Goal: Transaction & Acquisition: Obtain resource

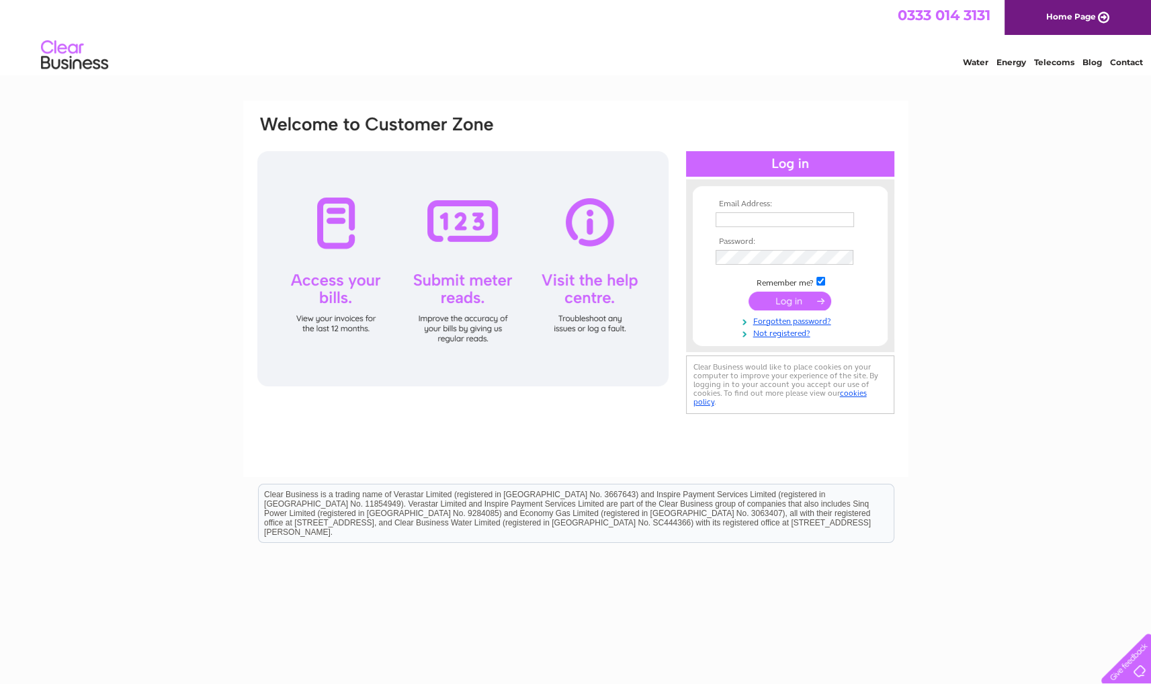
type input "[EMAIL_ADDRESS][DOMAIN_NAME]"
click at [774, 301] on input "submit" at bounding box center [789, 301] width 83 height 19
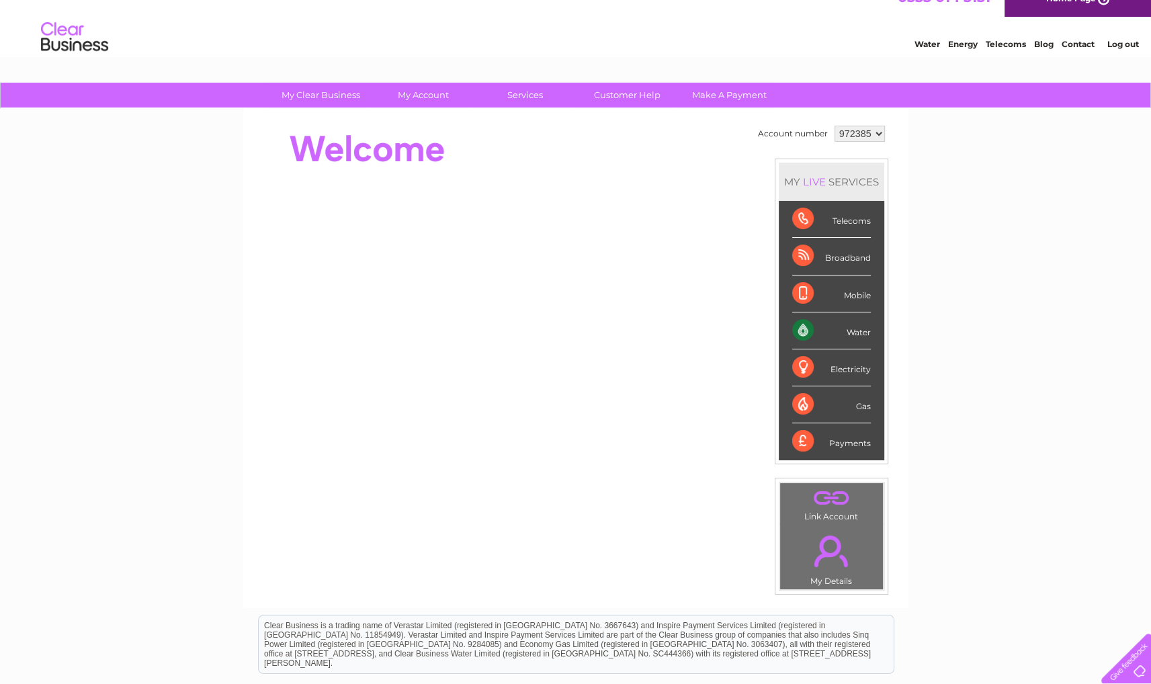
scroll to position [17, 0]
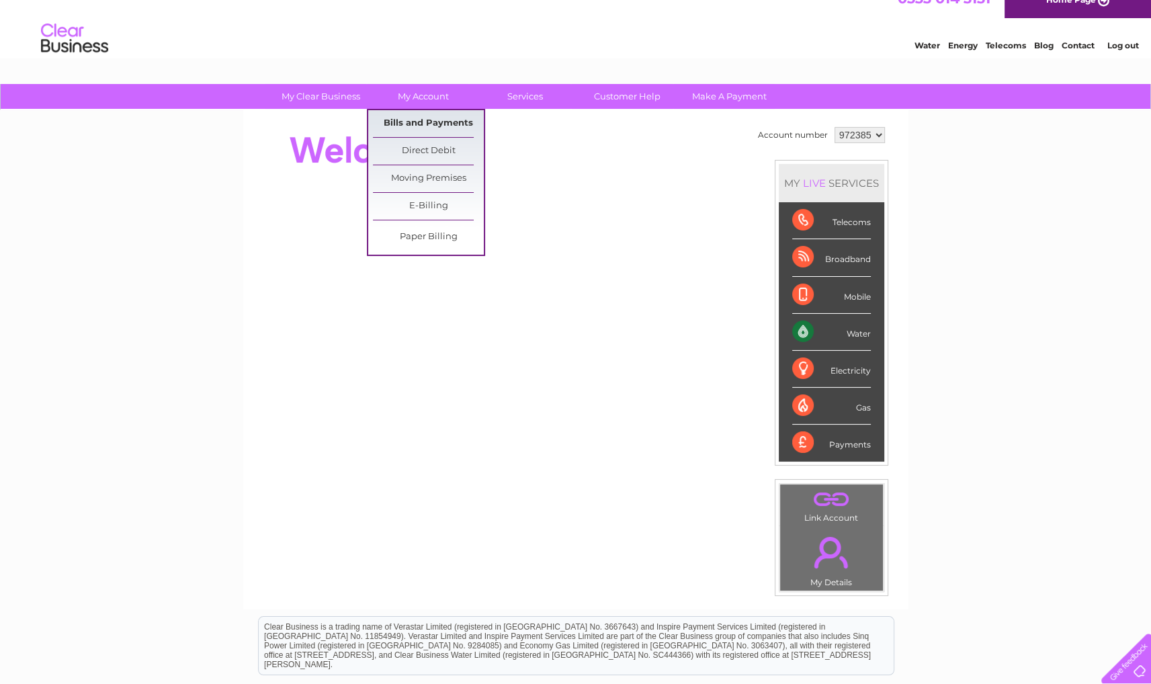
click at [431, 124] on link "Bills and Payments" at bounding box center [428, 123] width 111 height 27
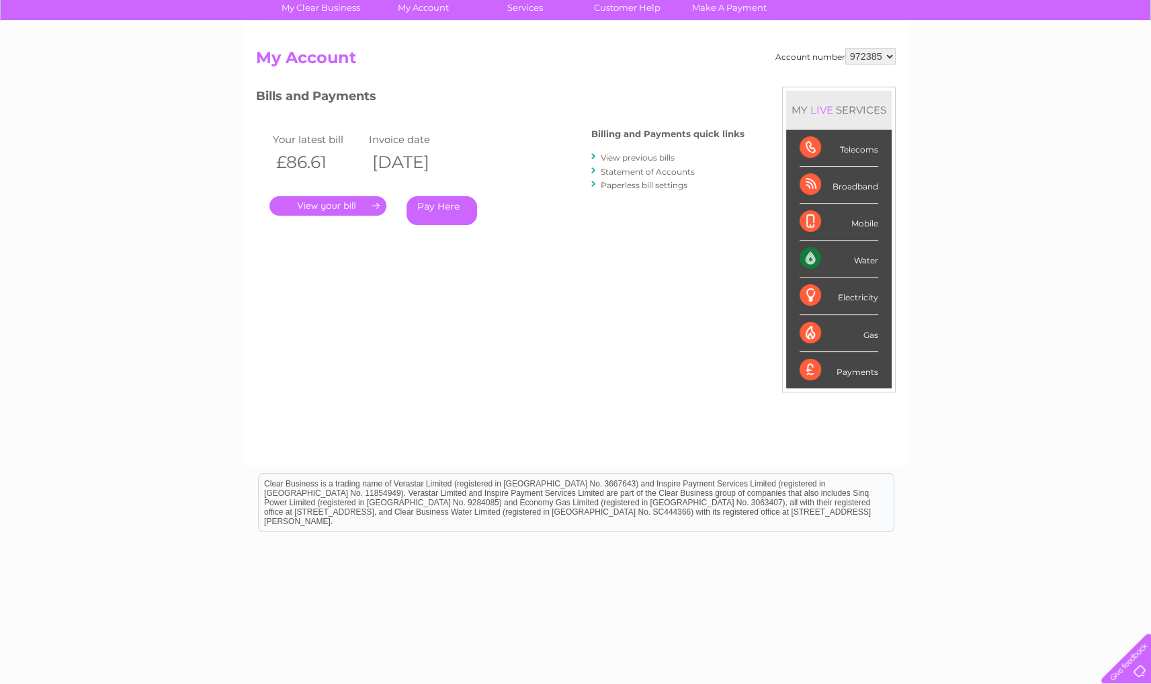
scroll to position [126, 0]
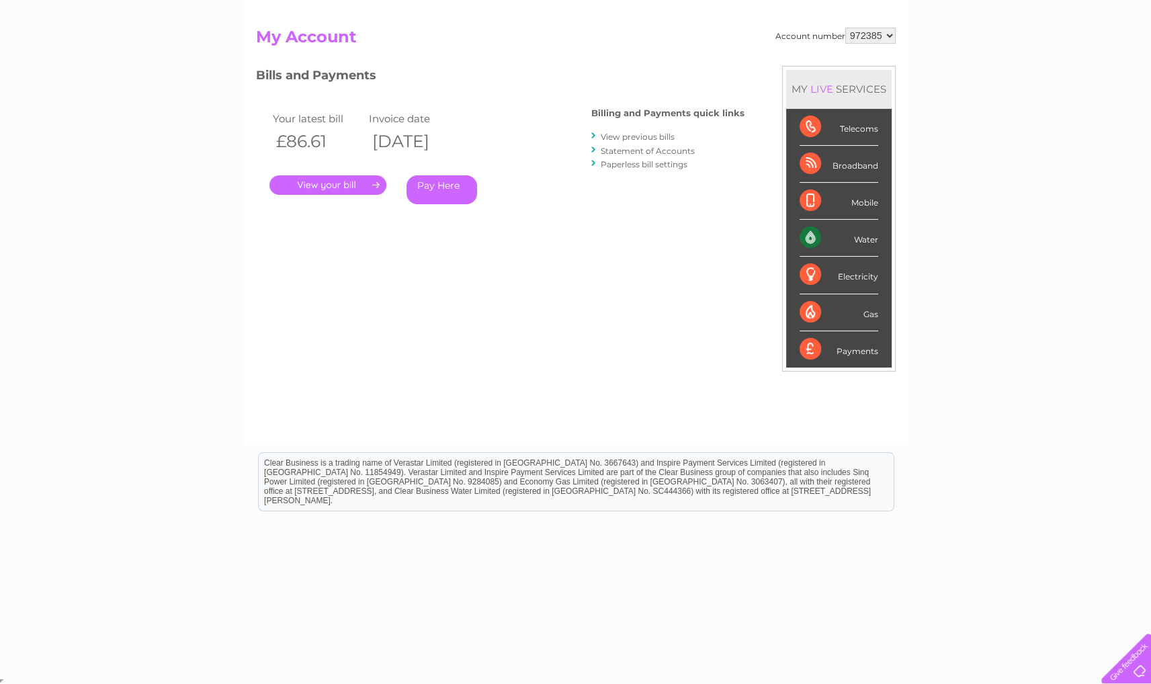
click at [324, 191] on link "." at bounding box center [327, 184] width 117 height 19
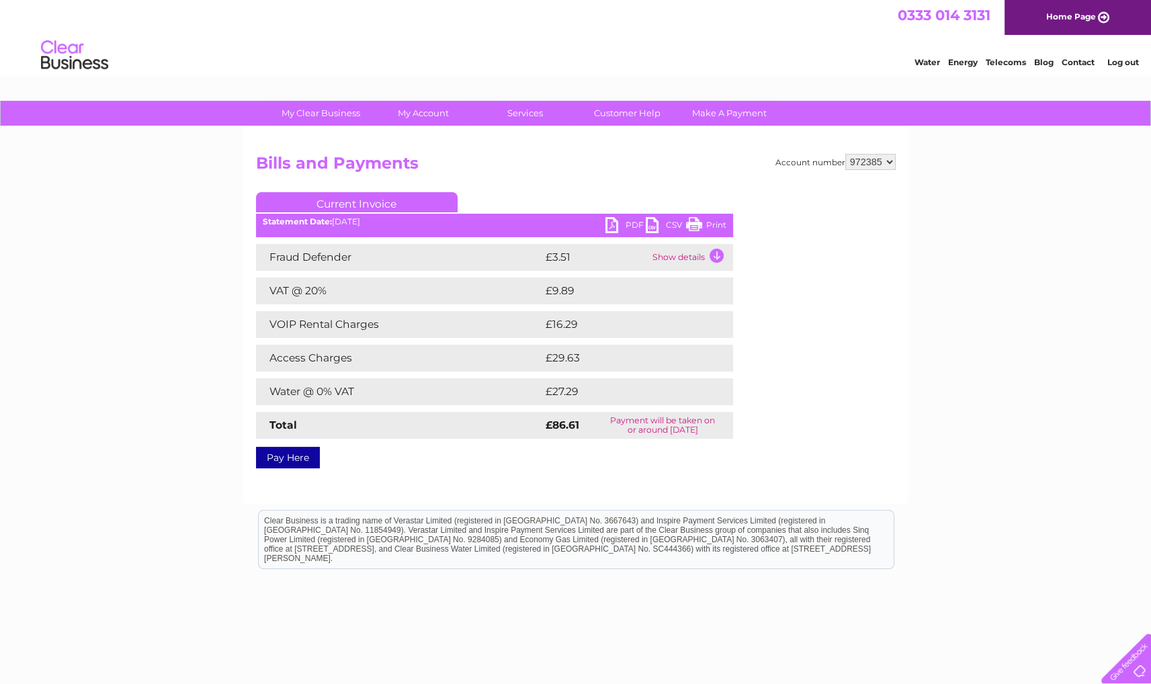
click at [613, 224] on link "PDF" at bounding box center [625, 226] width 40 height 19
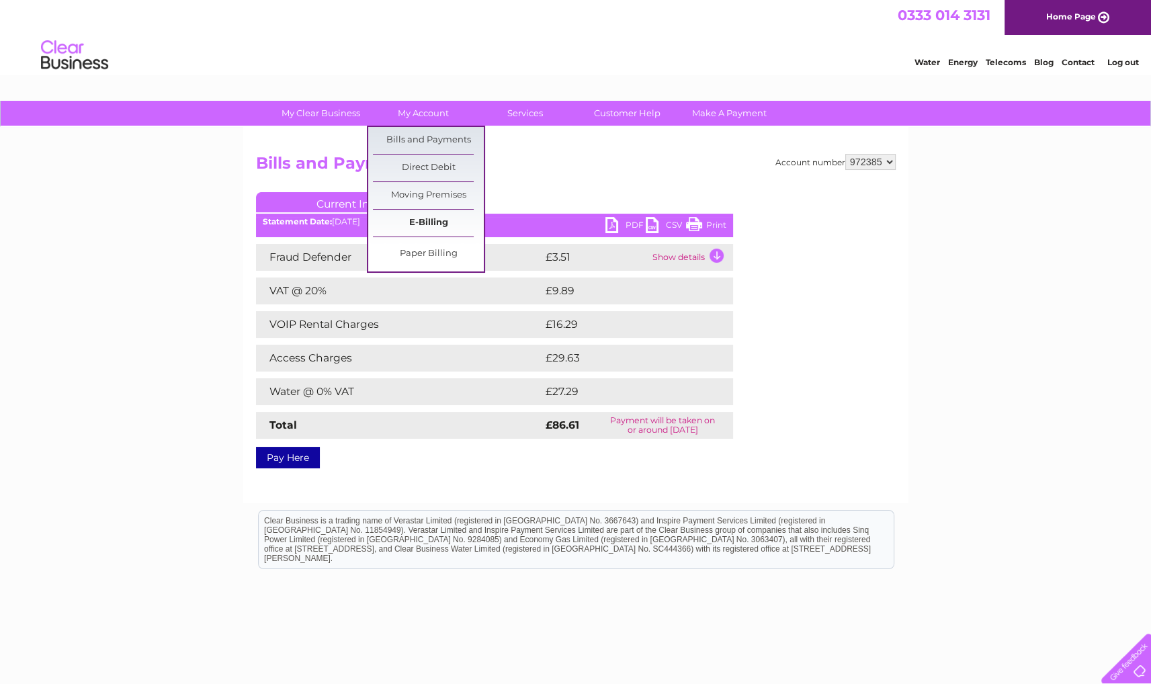
click at [425, 224] on link "E-Billing" at bounding box center [428, 223] width 111 height 27
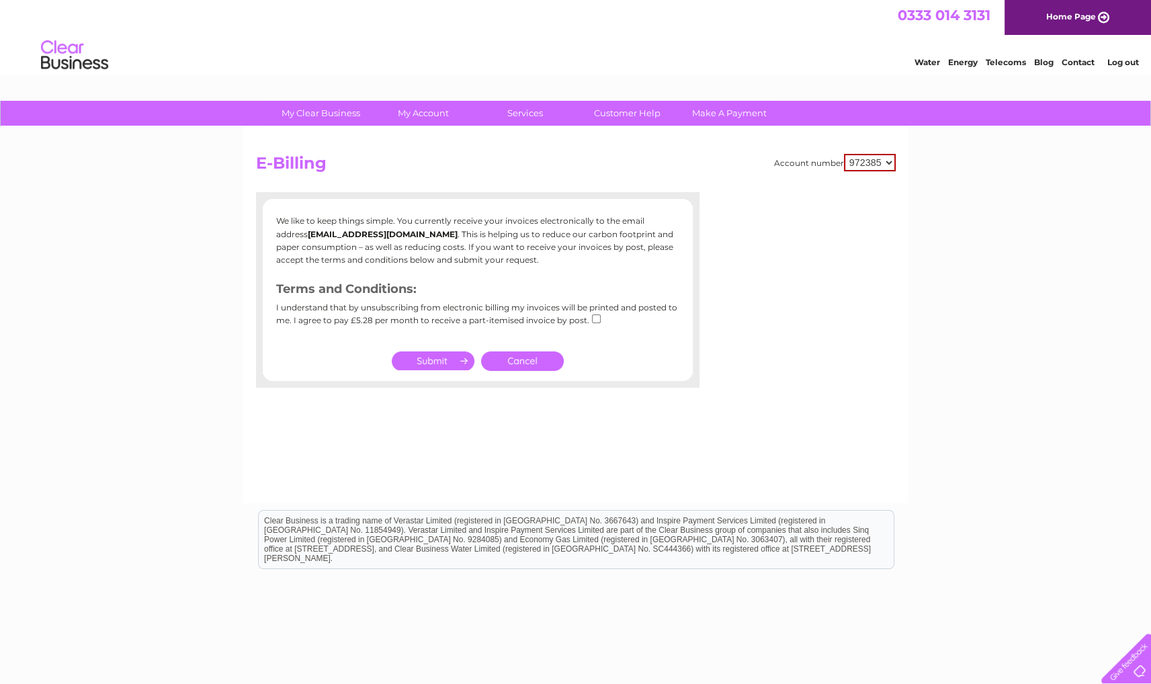
click at [549, 356] on link "Cancel" at bounding box center [522, 360] width 83 height 19
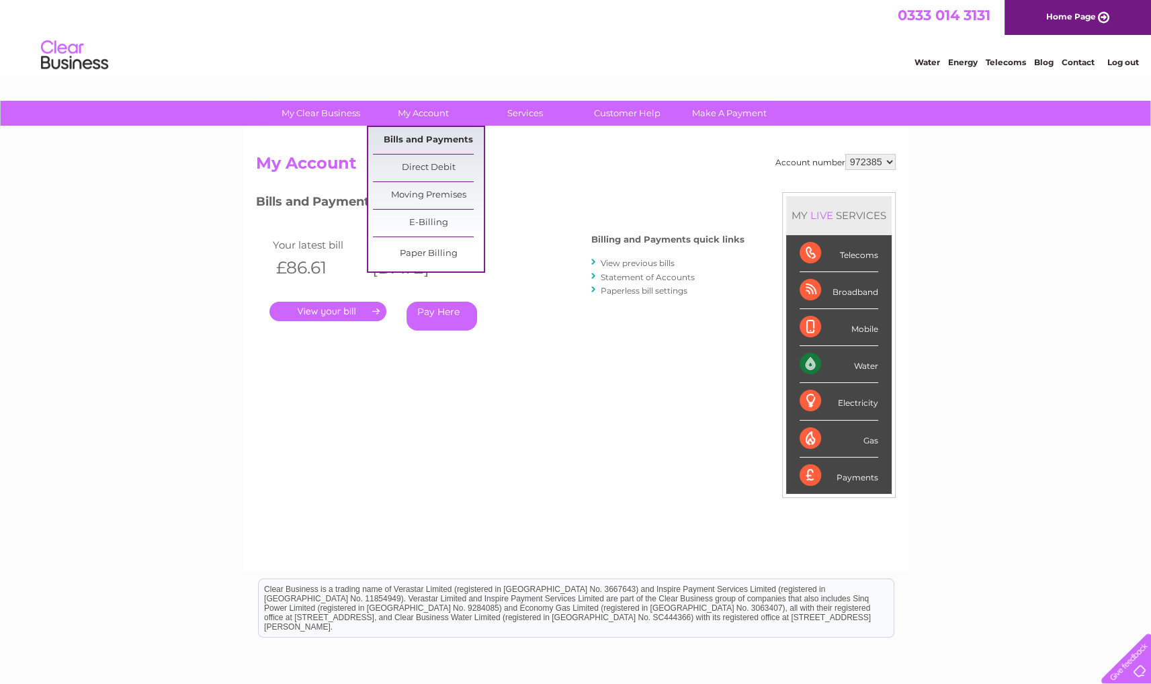
click at [425, 142] on link "Bills and Payments" at bounding box center [428, 140] width 111 height 27
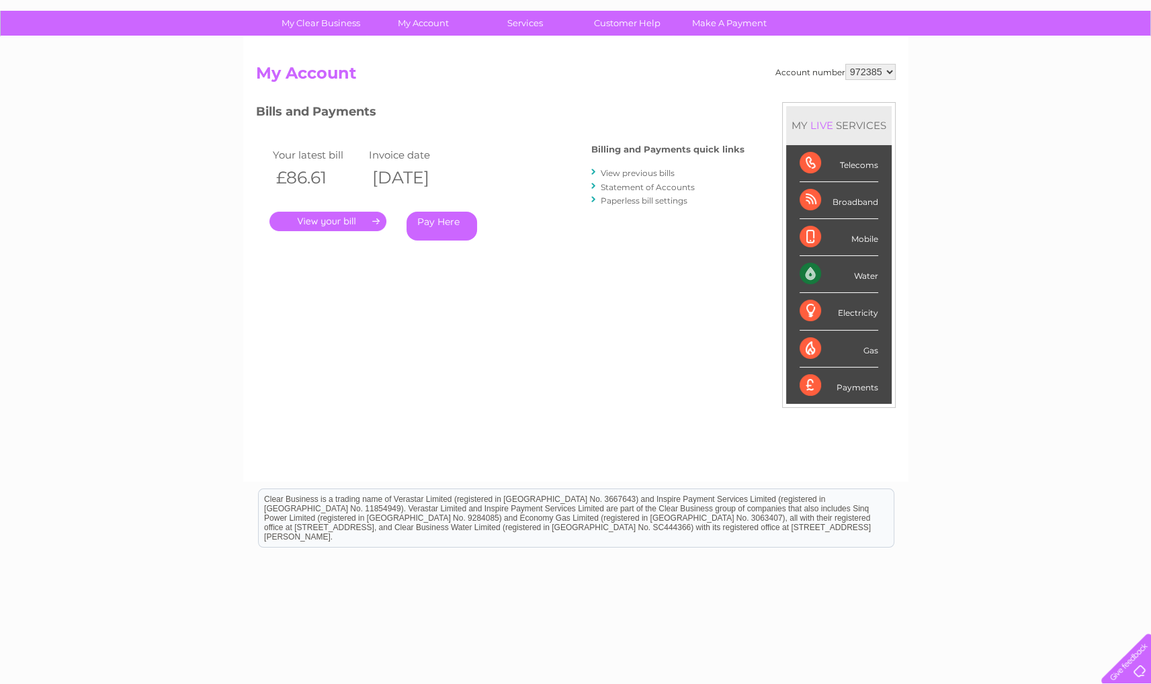
scroll to position [126, 0]
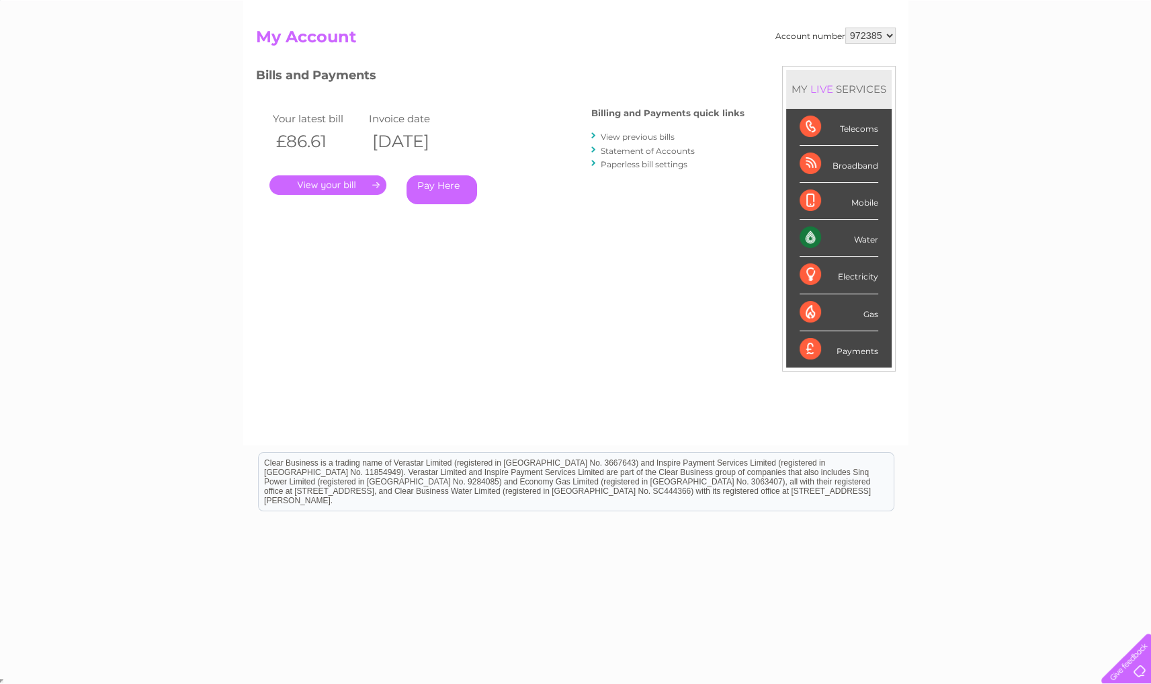
click at [629, 133] on link "View previous bills" at bounding box center [638, 137] width 74 height 10
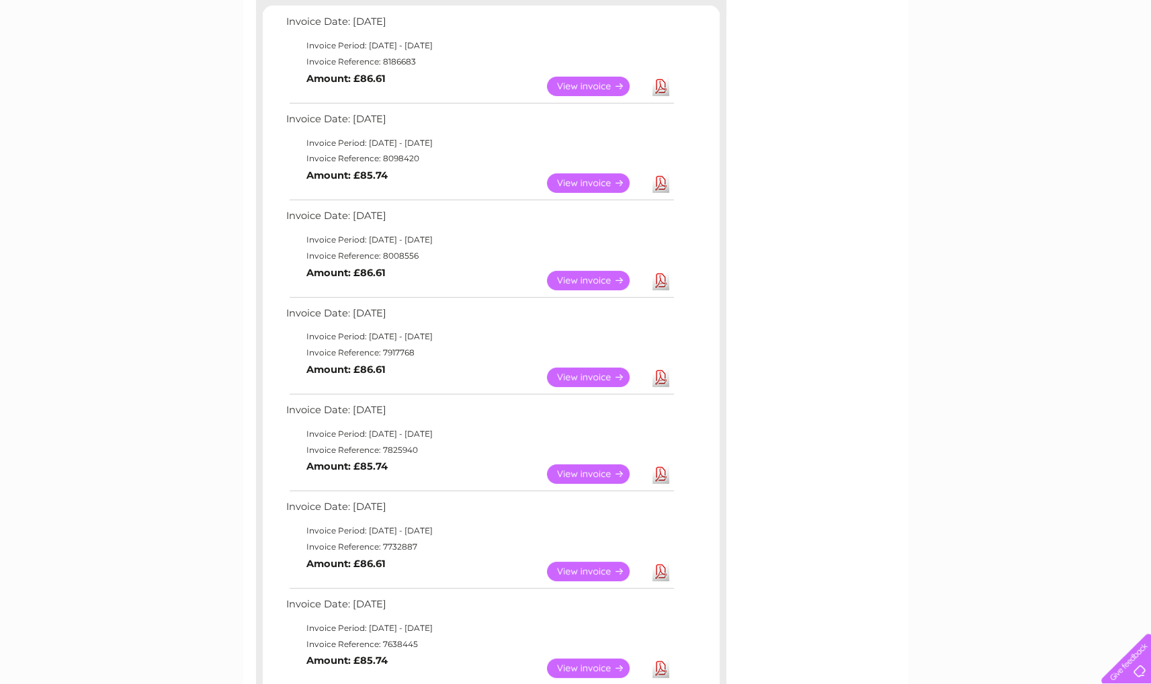
scroll to position [236, 0]
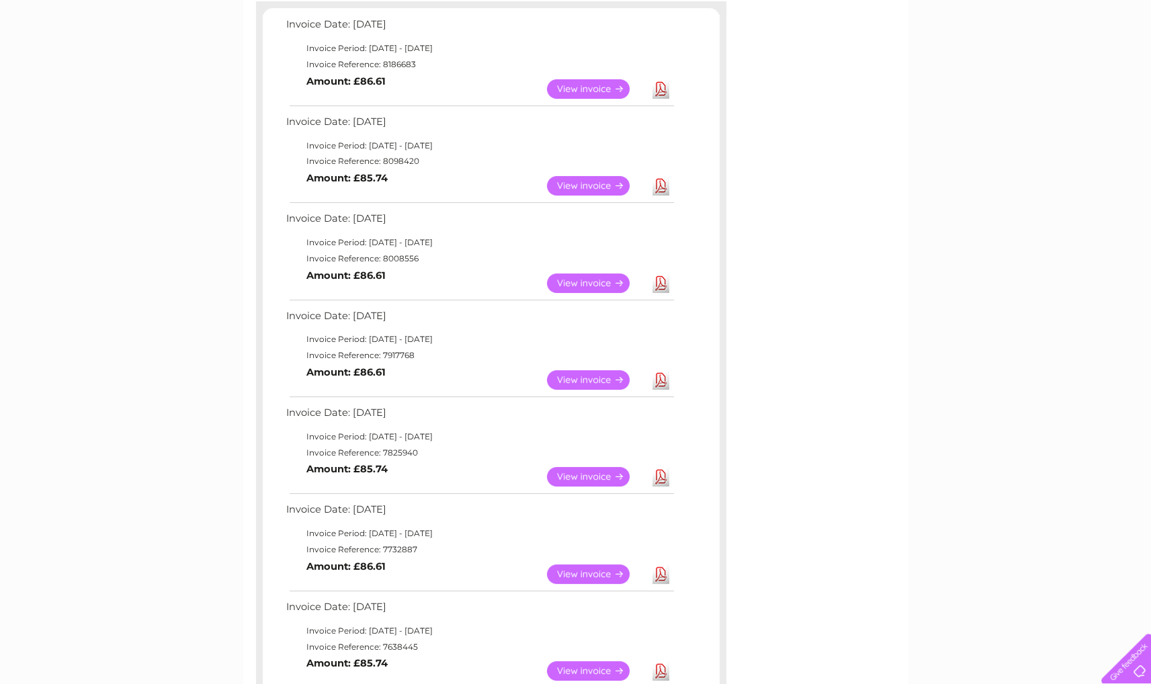
click at [605, 185] on link "View" at bounding box center [596, 185] width 99 height 19
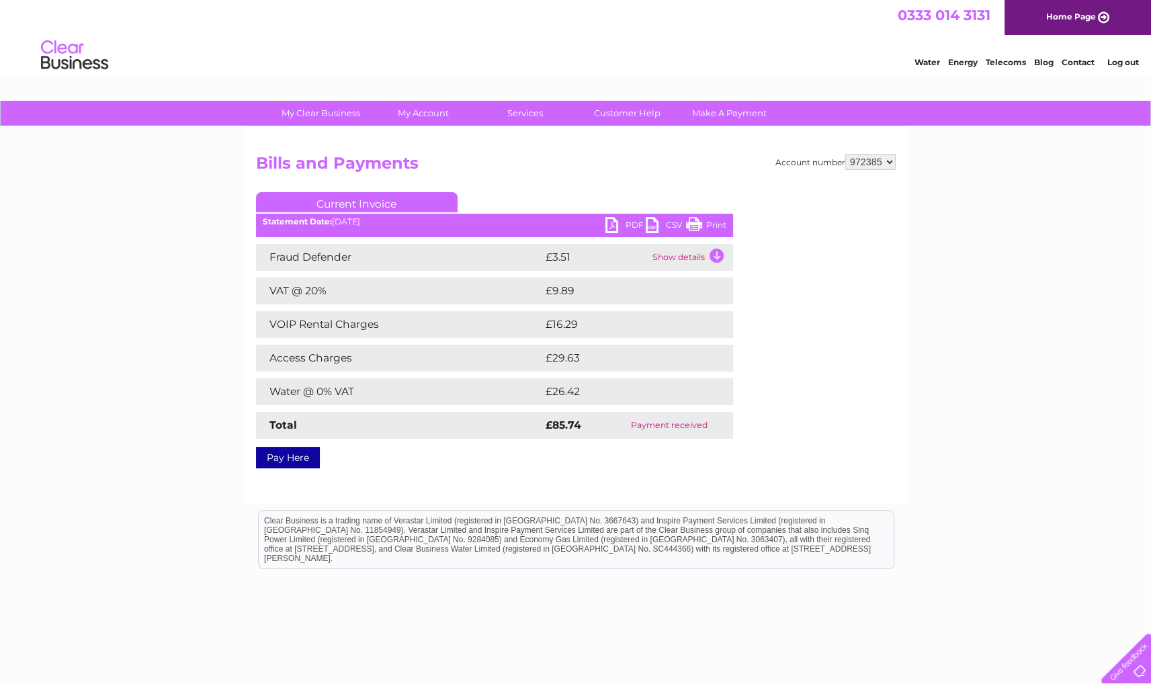
click at [627, 224] on link "PDF" at bounding box center [625, 226] width 40 height 19
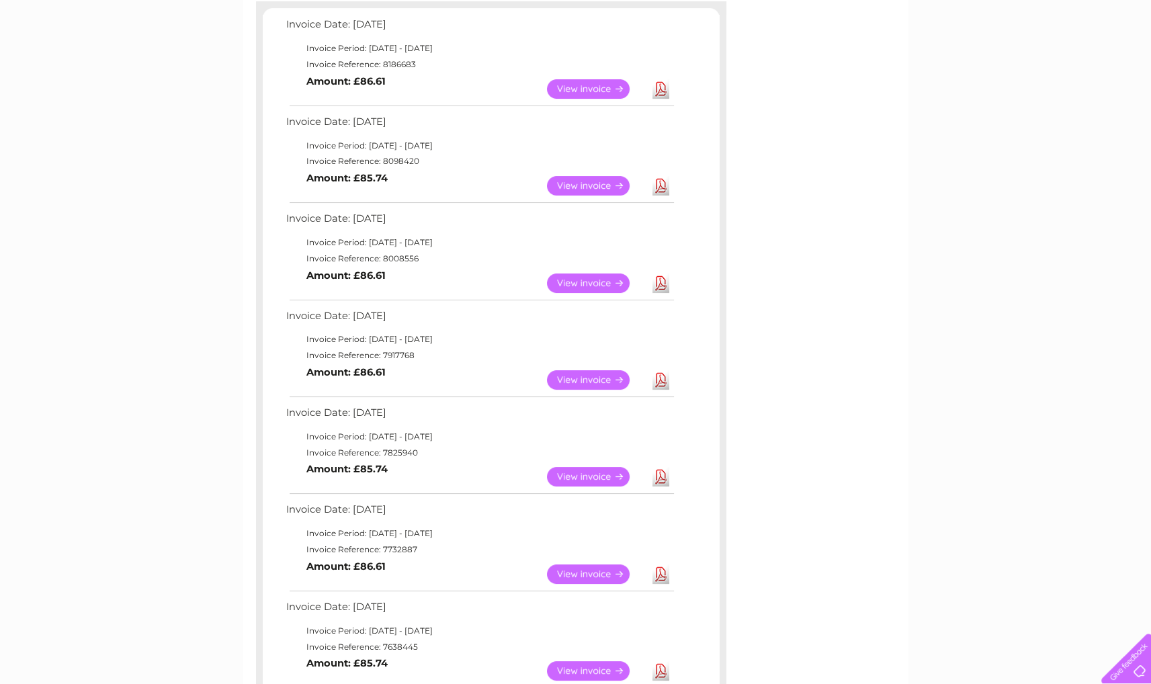
click at [664, 285] on link "Download" at bounding box center [660, 282] width 17 height 19
click at [661, 380] on link "Download" at bounding box center [660, 379] width 17 height 19
